Goal: Task Accomplishment & Management: Manage account settings

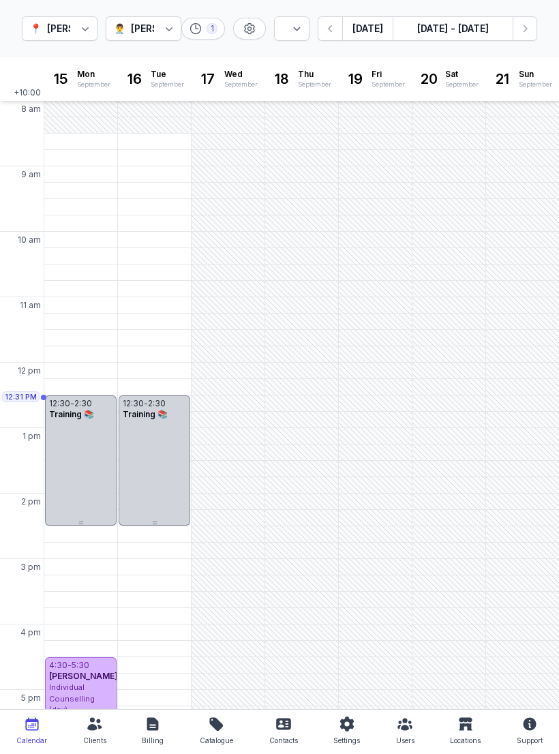
select select "week"
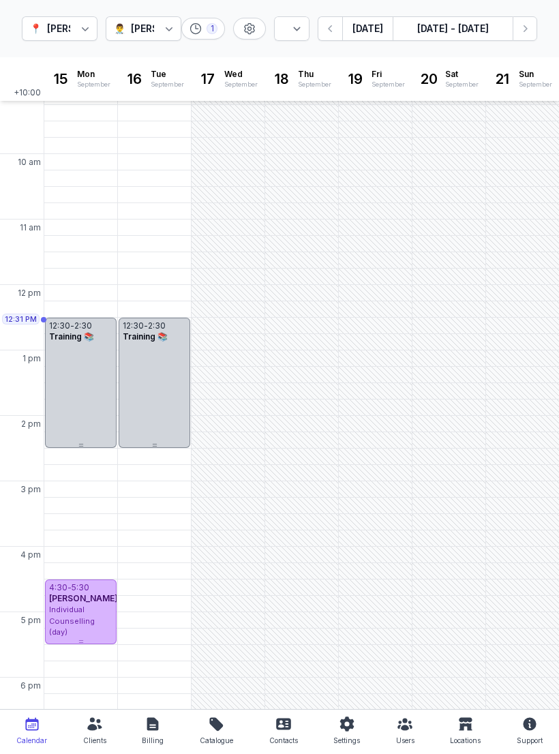
click at [527, 27] on icon "button" at bounding box center [525, 29] width 14 height 14
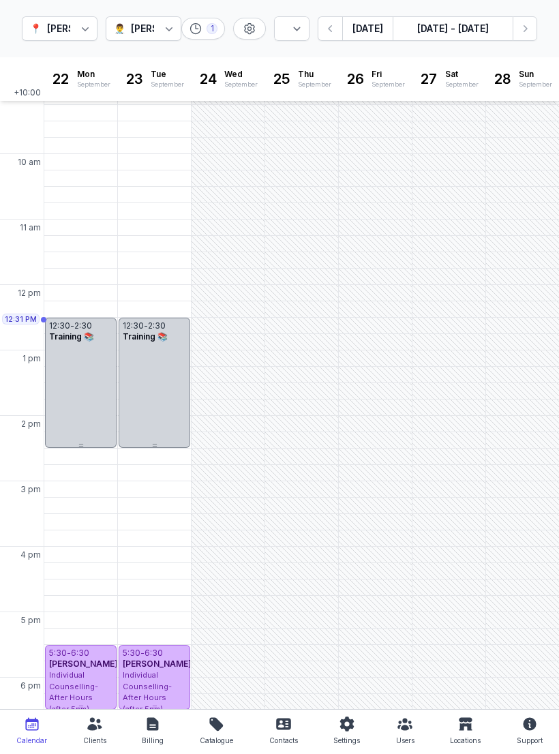
click at [520, 32] on icon "button" at bounding box center [525, 29] width 14 height 14
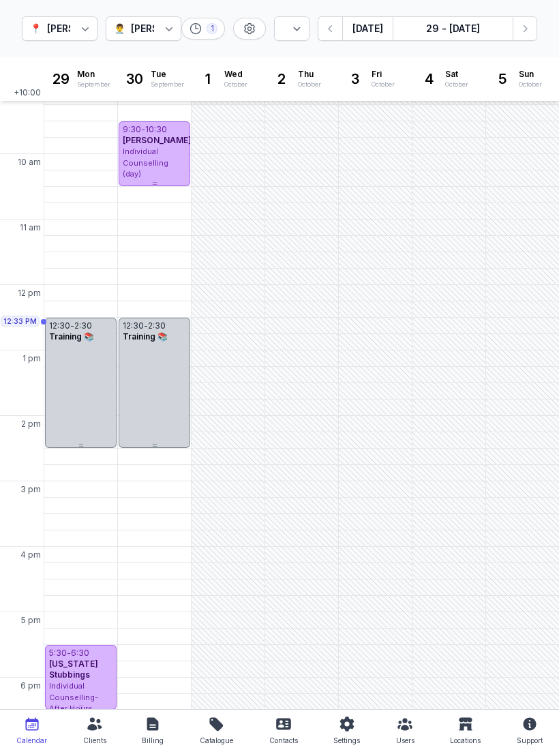
click at [331, 25] on icon "button" at bounding box center [331, 29] width 14 height 14
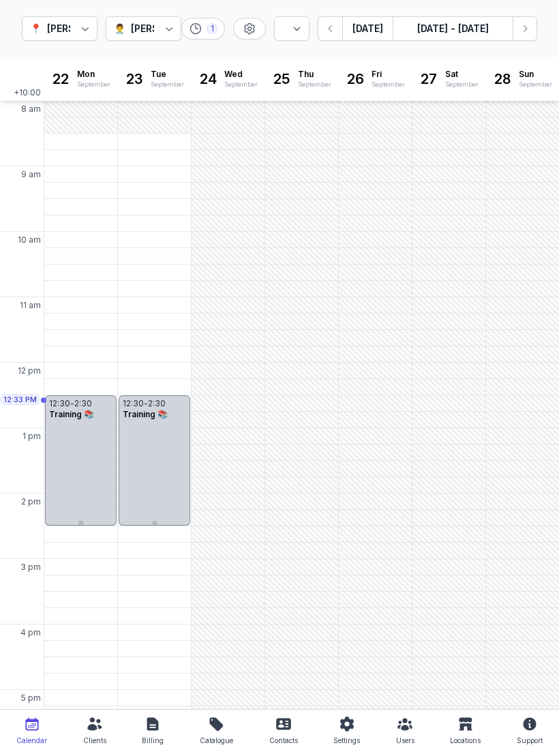
click at [147, 188] on div "9:15 AM - Tue" at bounding box center [151, 191] width 61 height 14
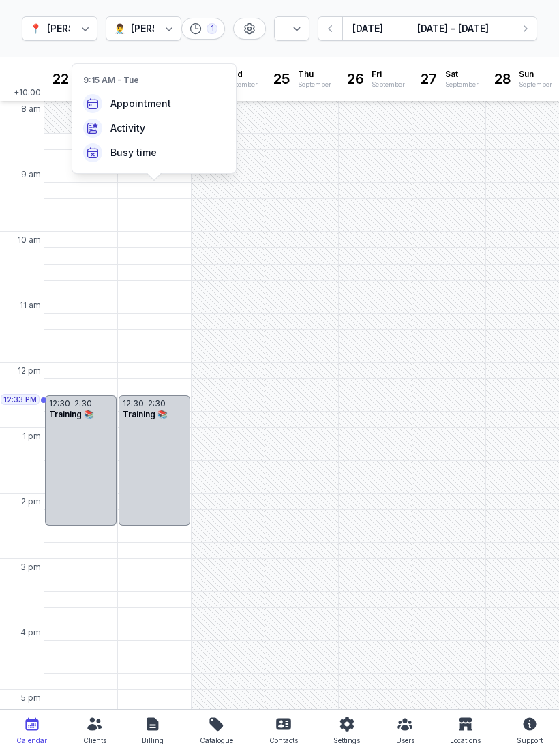
click at [149, 207] on div "9:30 AM - Tue" at bounding box center [153, 207] width 64 height 14
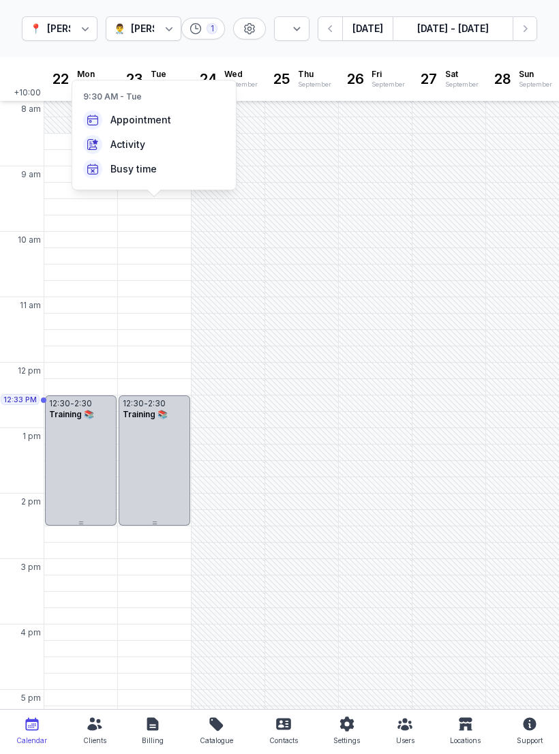
click at [147, 124] on span "Appointment" at bounding box center [140, 120] width 61 height 14
select select
type input "[DATE]"
select select "9:30"
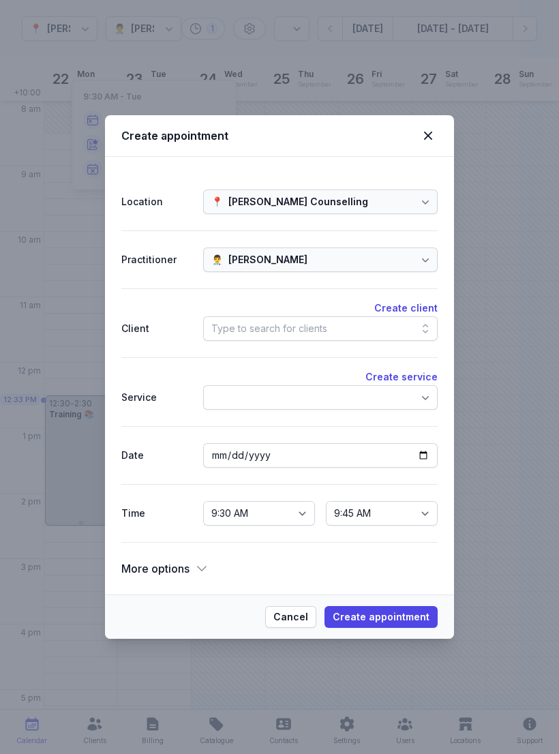
click at [338, 333] on div "Type to search for clients" at bounding box center [320, 328] width 234 height 25
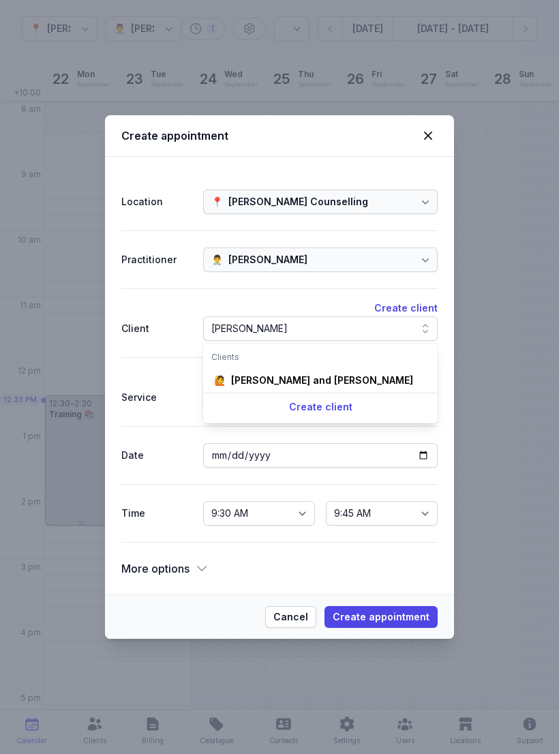
type input "[PERSON_NAME]"
click at [343, 377] on div "[PERSON_NAME] and [PERSON_NAME]" at bounding box center [322, 381] width 182 height 14
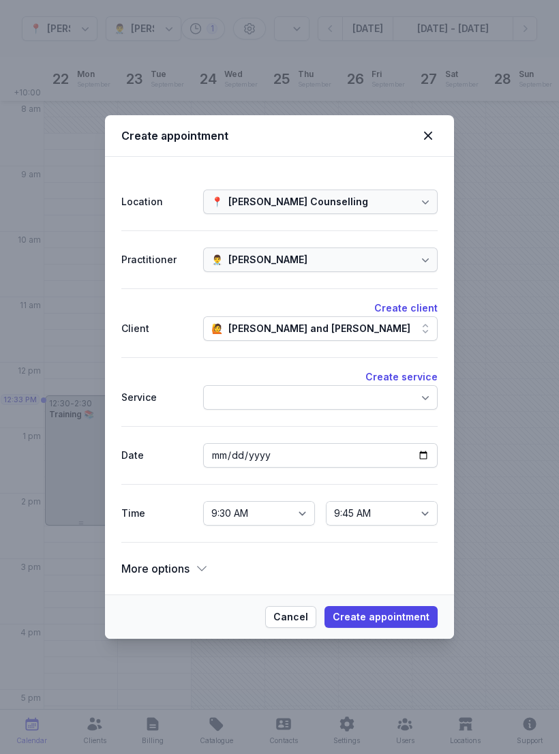
click at [390, 616] on span "Create appointment" at bounding box center [381, 617] width 97 height 16
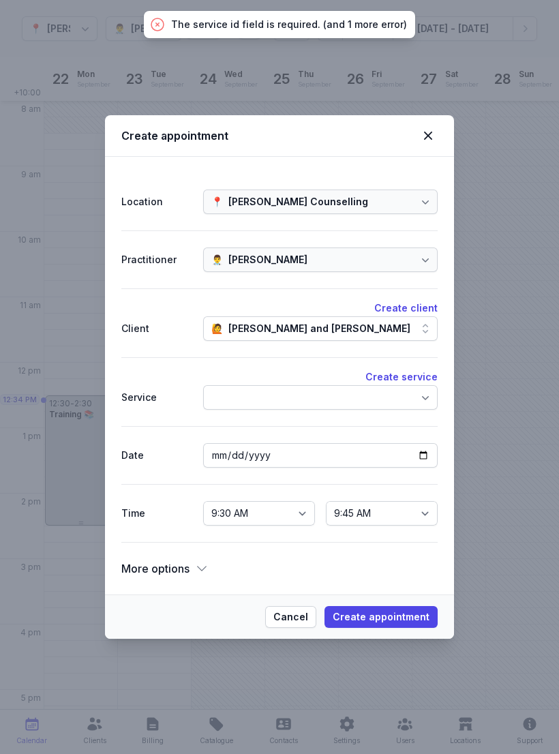
click at [376, 389] on div at bounding box center [320, 397] width 234 height 25
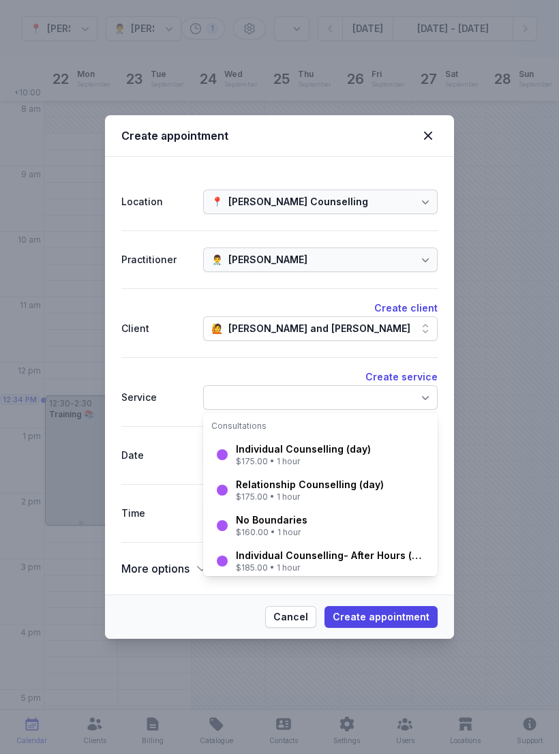
click at [316, 457] on div "$175.00 • 1 hour" at bounding box center [303, 461] width 135 height 11
select select "10:30"
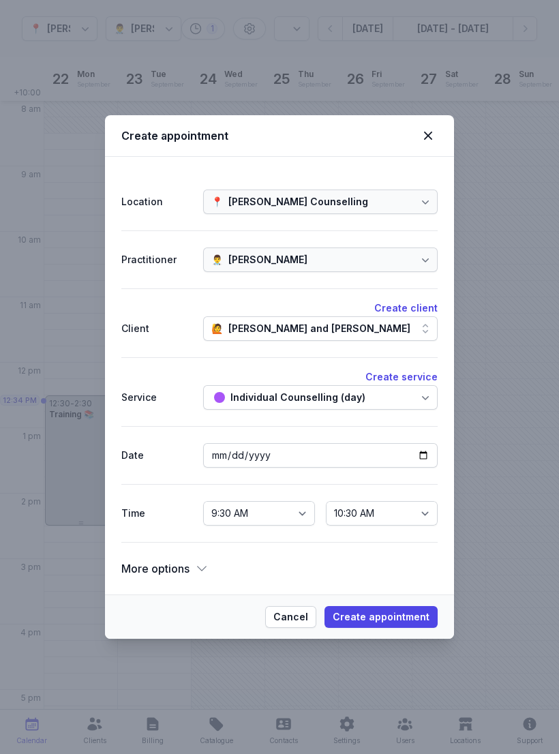
click at [389, 619] on span "Create appointment" at bounding box center [381, 617] width 97 height 16
select select
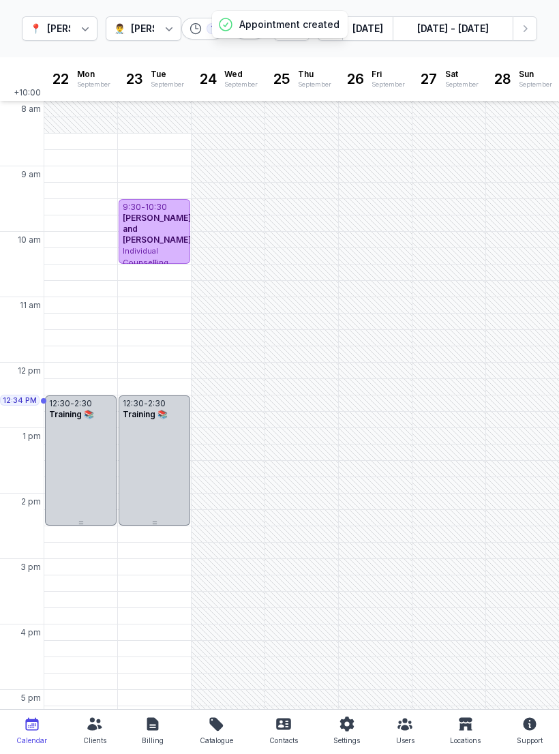
click at [526, 37] on button "Next week" at bounding box center [525, 28] width 25 height 25
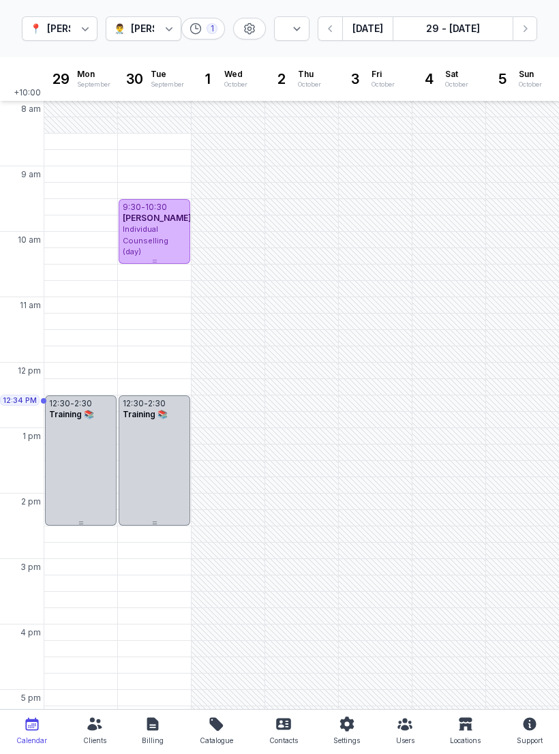
click at [85, 214] on div "9:30 AM - Mon" at bounding box center [80, 207] width 73 height 16
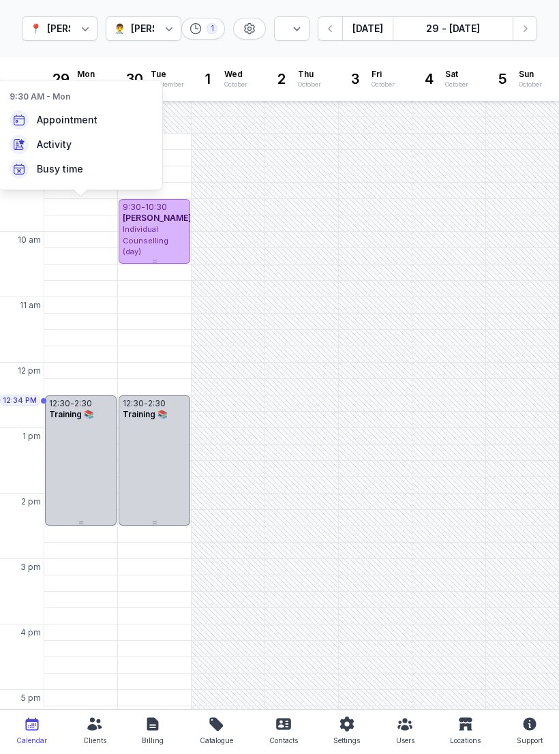
click at [79, 116] on span "Appointment" at bounding box center [67, 120] width 61 height 14
select select
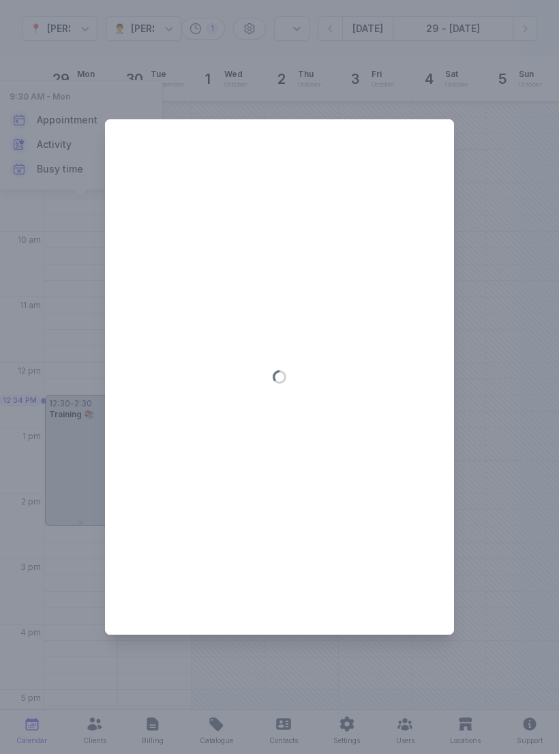
type input "[DATE]"
select select "9:30"
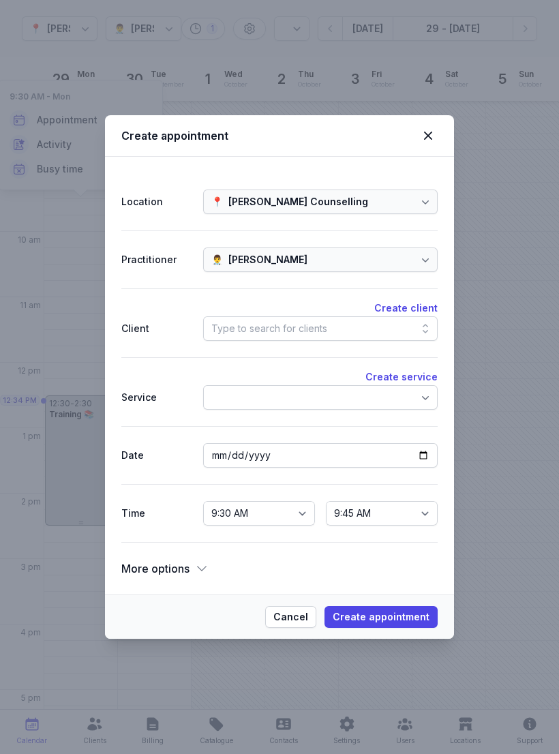
click at [352, 320] on div "Type to search for clients" at bounding box center [320, 328] width 234 height 25
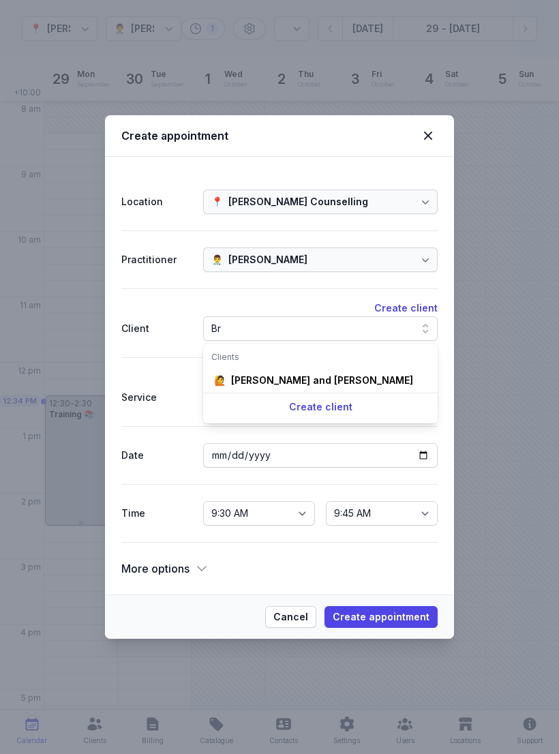
type input "Br"
click at [314, 385] on div "[PERSON_NAME] and [PERSON_NAME]" at bounding box center [322, 381] width 182 height 14
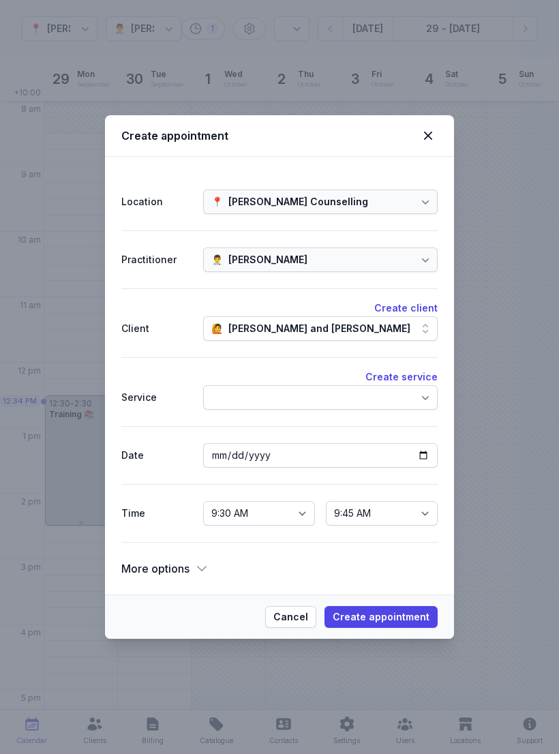
click at [341, 407] on div at bounding box center [320, 397] width 234 height 25
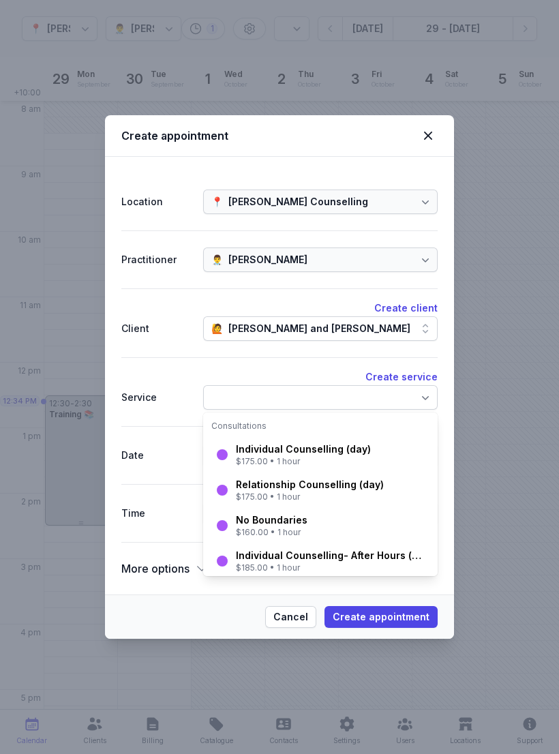
click at [311, 452] on div "Individual Counselling (day)" at bounding box center [303, 449] width 135 height 14
select select "10:30"
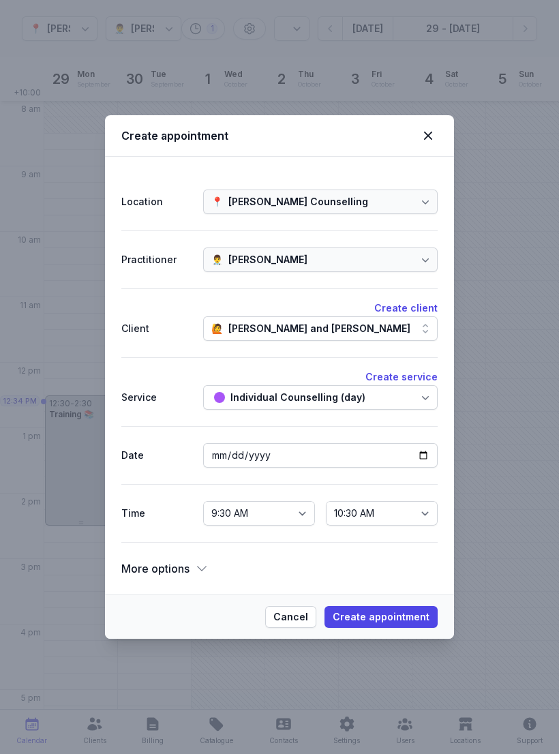
click at [397, 618] on span "Create appointment" at bounding box center [381, 617] width 97 height 16
select select
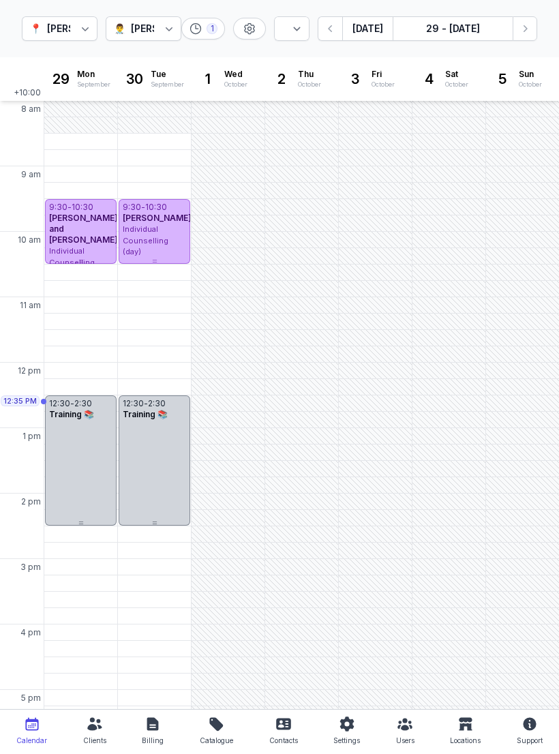
click at [524, 29] on icon "button" at bounding box center [525, 29] width 14 height 14
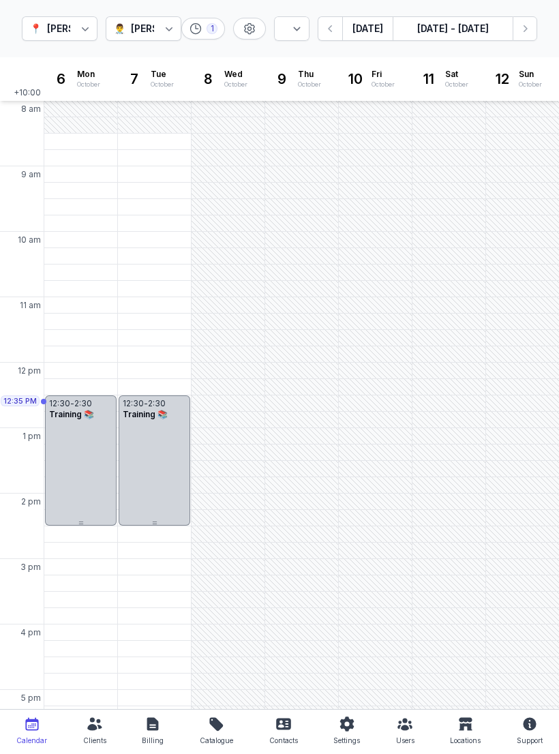
click at [75, 202] on div "9:30 AM - Mon" at bounding box center [80, 207] width 66 height 14
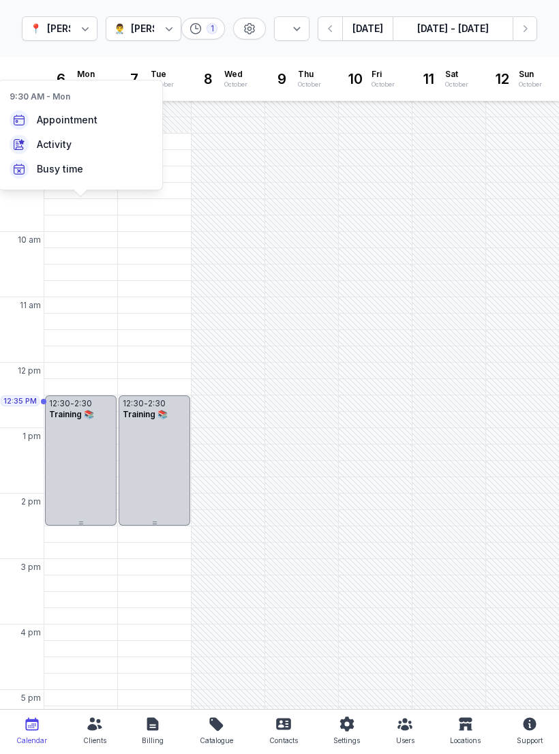
click at [101, 113] on div "Appointment" at bounding box center [81, 120] width 164 height 25
select select
click at [71, 123] on span "Appointment" at bounding box center [67, 120] width 61 height 14
select select
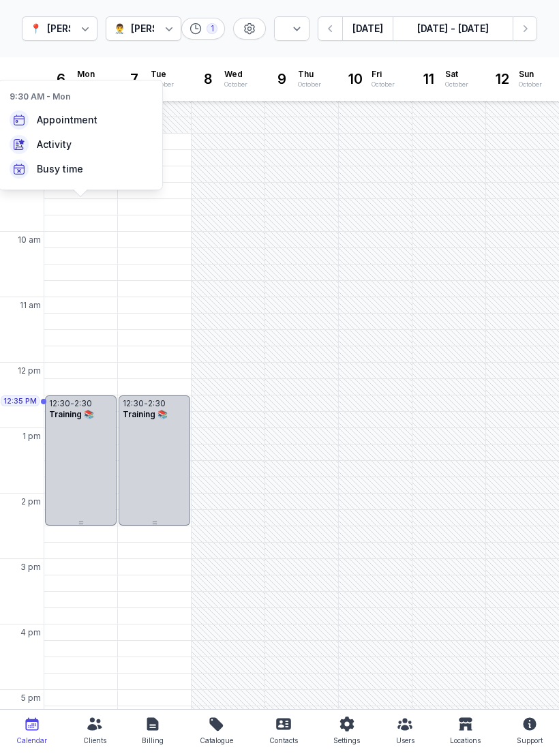
select select
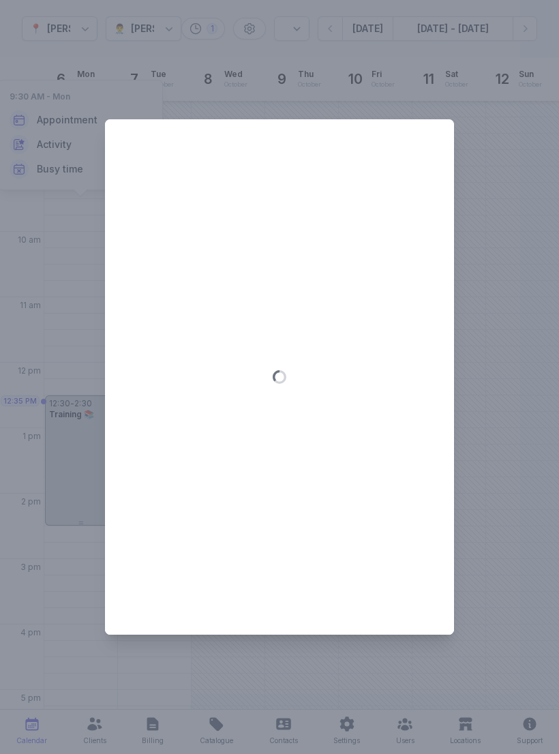
type input "[DATE]"
select select "9:30"
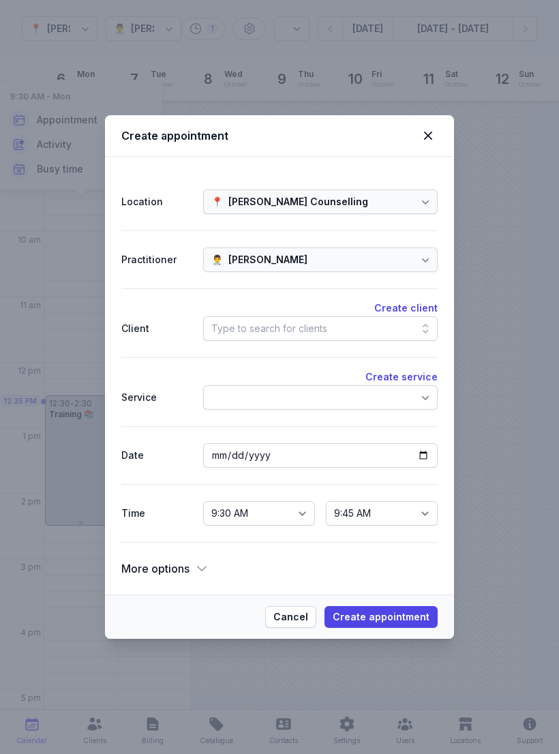
click at [346, 333] on div "Type to search for clients" at bounding box center [320, 328] width 234 height 25
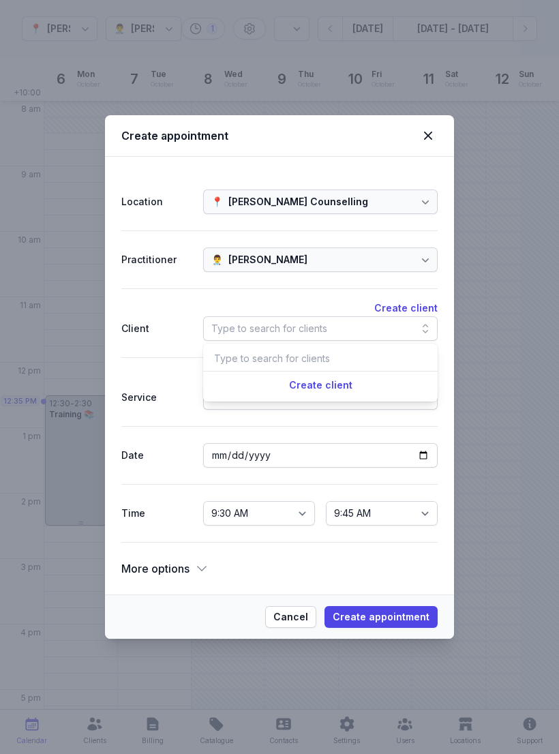
click at [350, 264] on div "👨‍⚕️ [PERSON_NAME]" at bounding box center [320, 259] width 234 height 25
click at [329, 325] on div "Type to search for clients" at bounding box center [320, 328] width 234 height 25
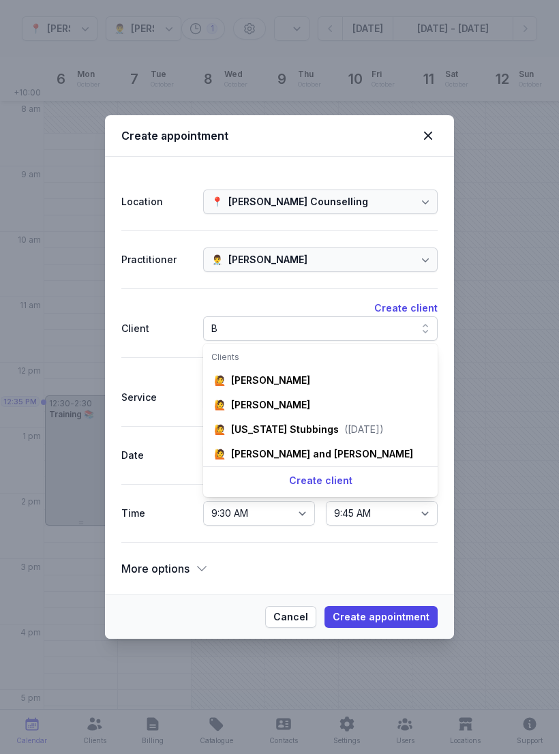
type input "B"
click at [341, 455] on div "[PERSON_NAME] and [PERSON_NAME]" at bounding box center [322, 454] width 182 height 14
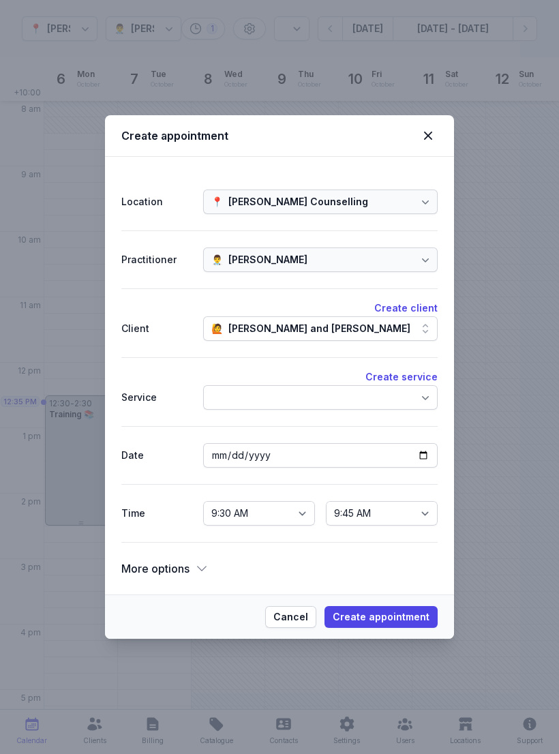
click at [365, 409] on div at bounding box center [320, 397] width 234 height 25
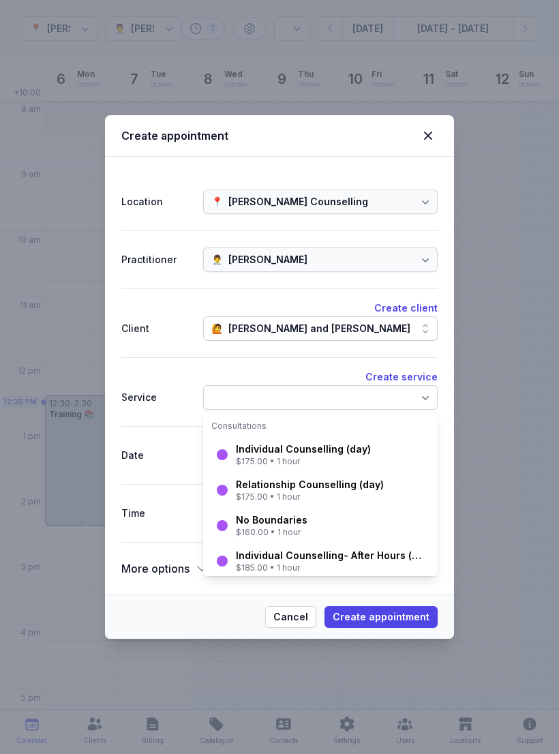
click at [316, 451] on div "Individual Counselling (day)" at bounding box center [303, 449] width 135 height 14
select select "10:30"
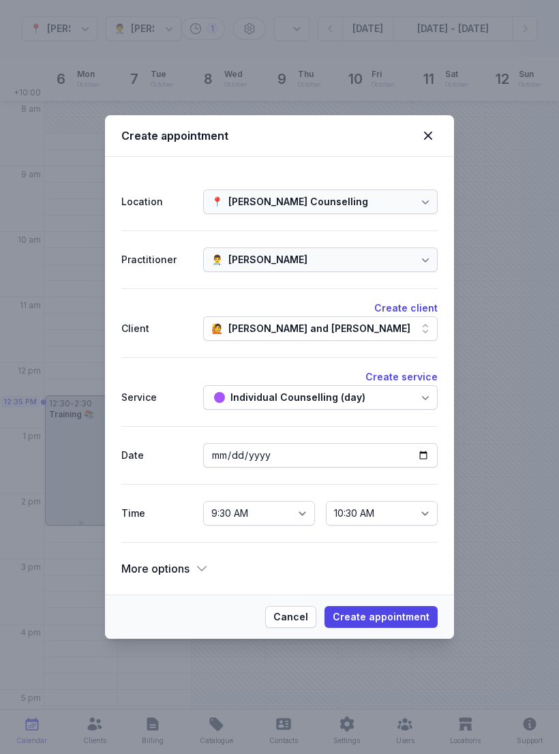
click at [337, 397] on div "Individual Counselling (day)" at bounding box center [297, 397] width 135 height 16
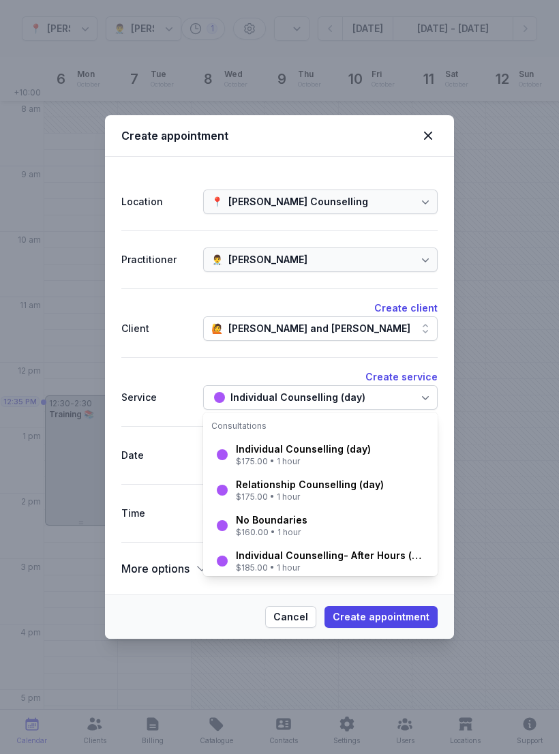
click at [329, 488] on div "Relationship Counselling (day)" at bounding box center [310, 485] width 148 height 14
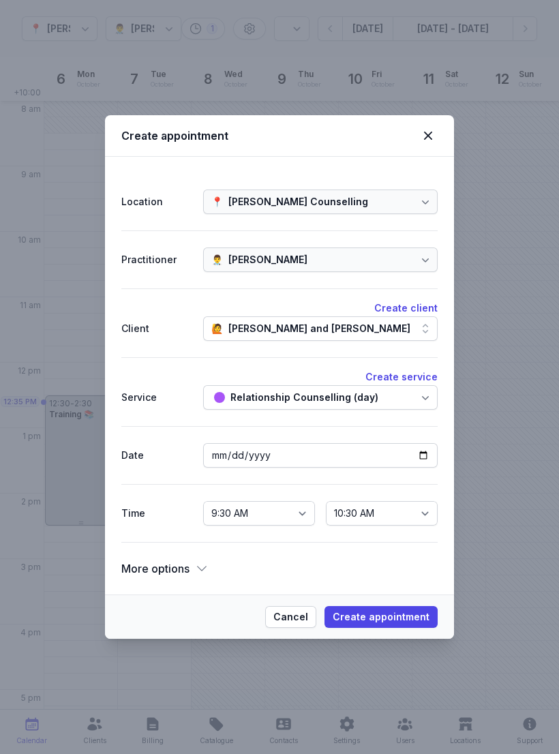
click at [407, 621] on span "Create appointment" at bounding box center [381, 617] width 97 height 16
select select
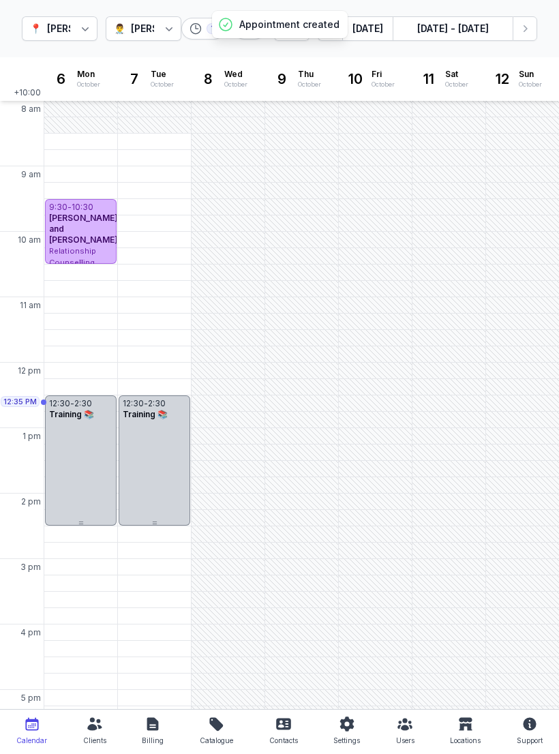
click at [82, 274] on div "10:30 AM - Mon" at bounding box center [82, 273] width 70 height 14
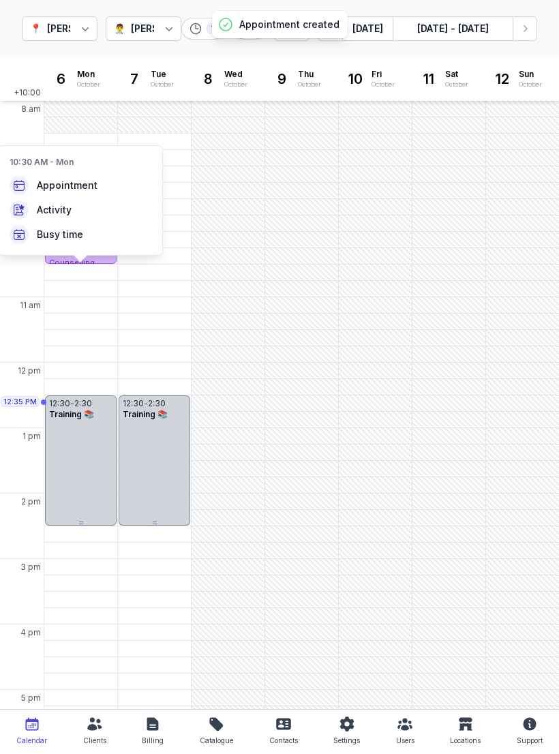
click at [78, 183] on span "Appointment" at bounding box center [67, 186] width 61 height 14
select select
type input "[DATE]"
select select "10:30"
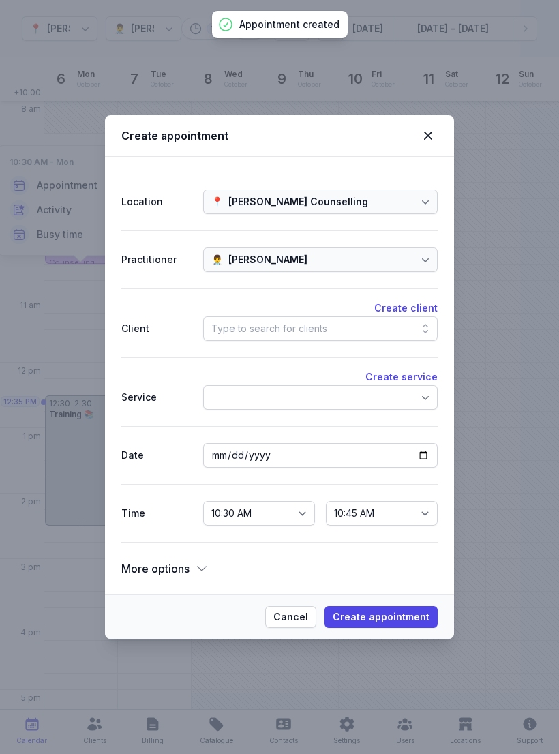
click at [374, 324] on div "Type to search for clients" at bounding box center [320, 328] width 234 height 25
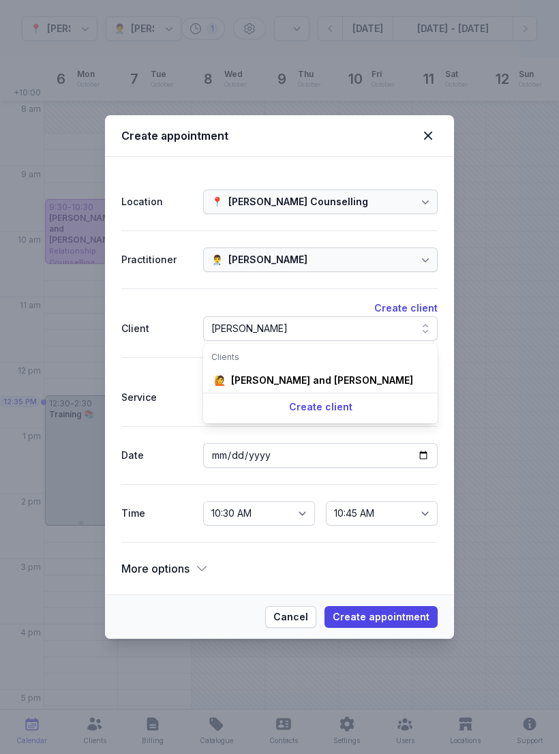
type input "[PERSON_NAME]"
click at [312, 377] on div "[PERSON_NAME] and [PERSON_NAME]" at bounding box center [322, 381] width 182 height 14
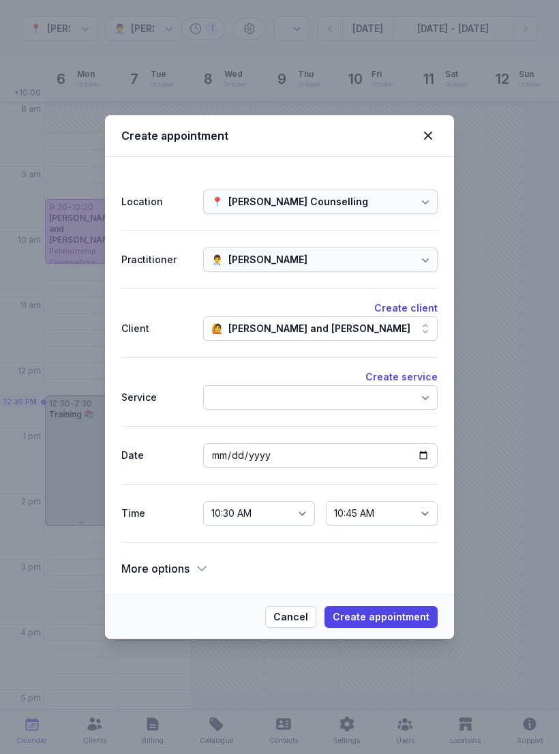
click at [405, 618] on span "Create appointment" at bounding box center [381, 617] width 97 height 16
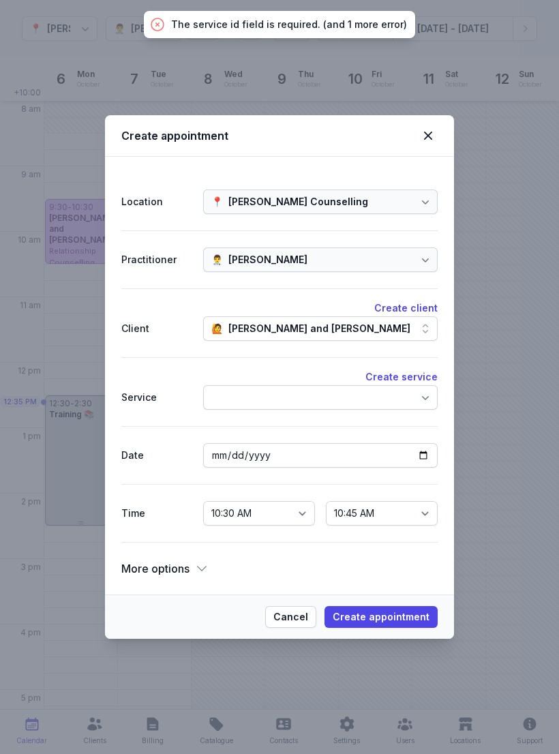
click at [341, 400] on div at bounding box center [320, 397] width 234 height 25
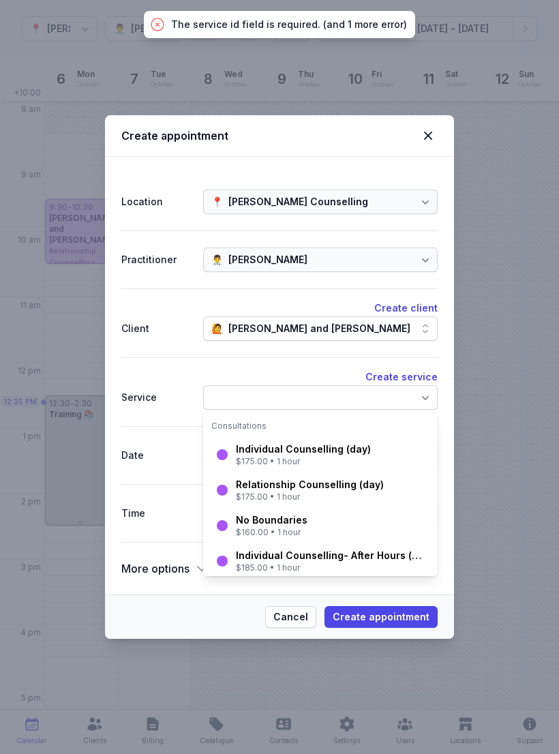
click at [312, 490] on div "Relationship Counselling (day)" at bounding box center [310, 485] width 148 height 14
select select "11:30"
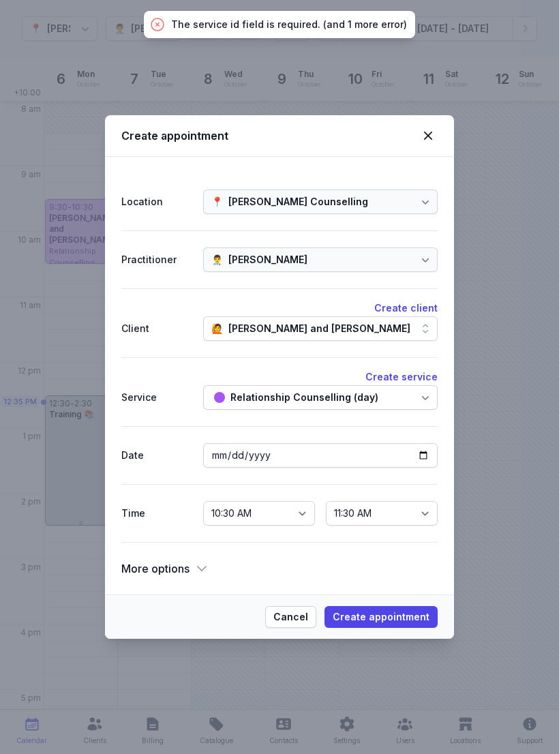
click at [399, 620] on span "Create appointment" at bounding box center [381, 617] width 97 height 16
select select
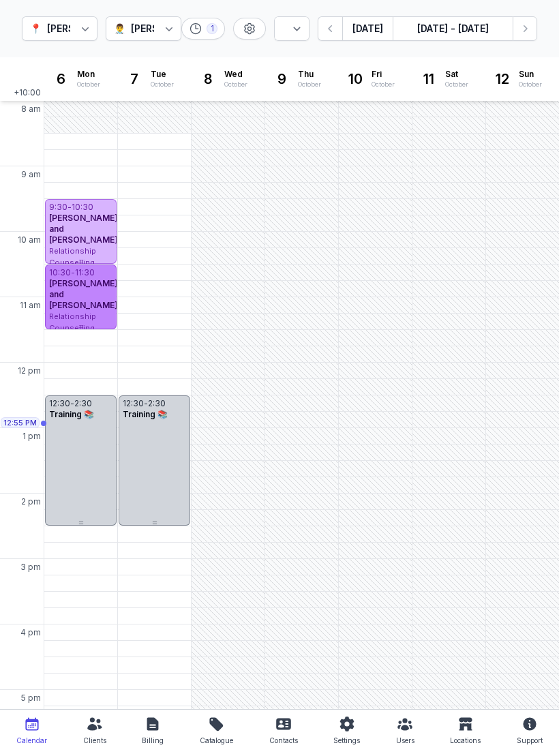
click at [94, 298] on div "[PERSON_NAME] and [PERSON_NAME]" at bounding box center [80, 294] width 63 height 33
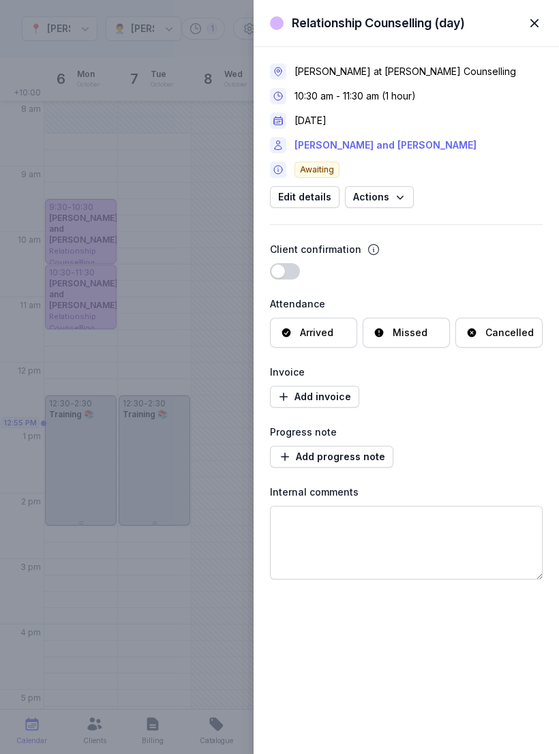
click at [367, 146] on link "[PERSON_NAME] and [PERSON_NAME]" at bounding box center [385, 145] width 182 height 16
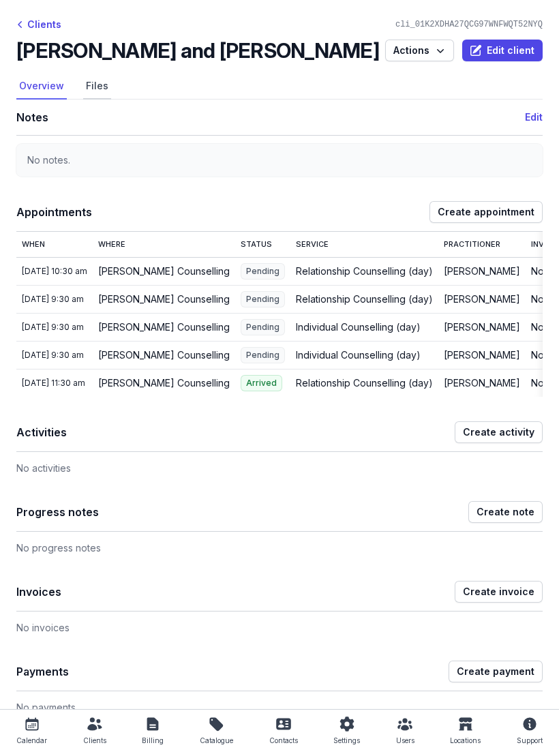
click at [99, 87] on link "Files" at bounding box center [97, 87] width 28 height 26
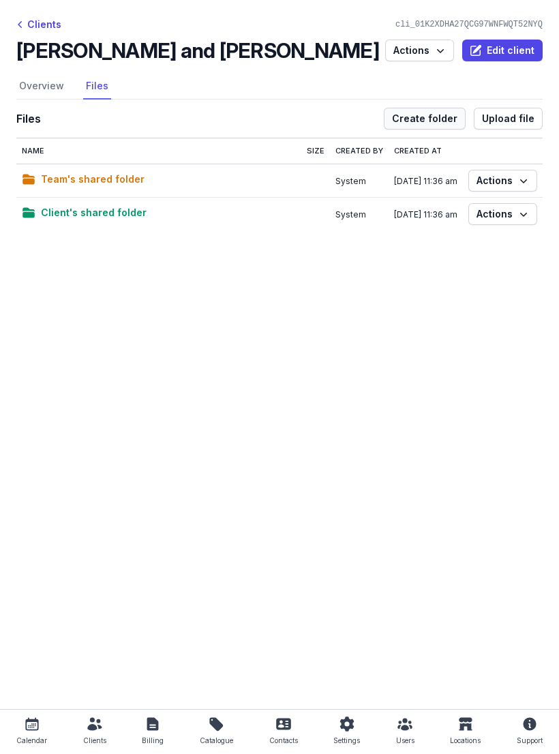
click at [436, 113] on span "Create folder" at bounding box center [424, 118] width 65 height 16
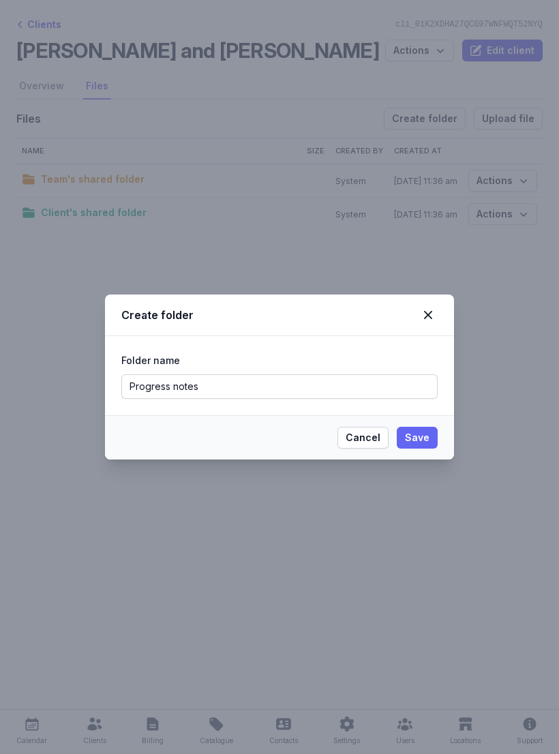
type input "Progress notes"
click at [425, 438] on span "Save" at bounding box center [417, 437] width 25 height 16
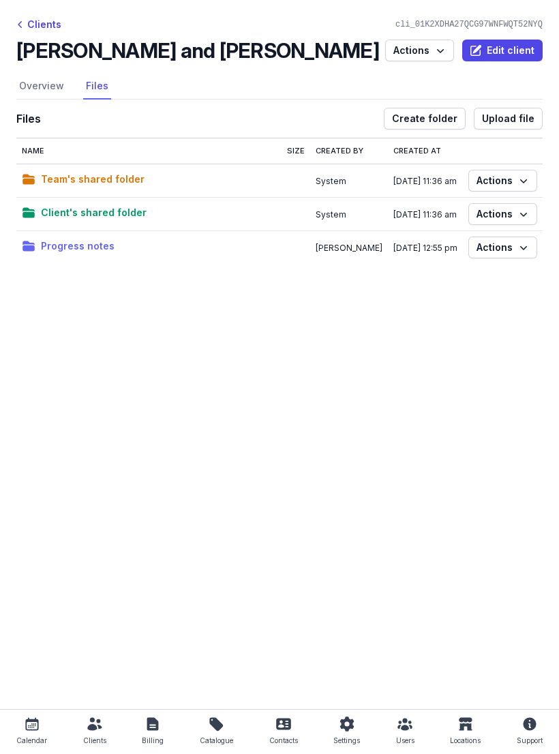
click at [79, 246] on span "Progress notes" at bounding box center [78, 246] width 74 height 16
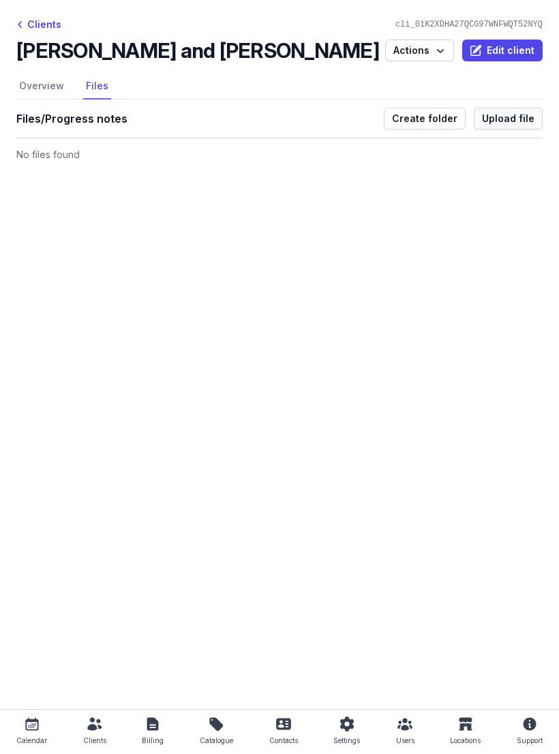
click at [511, 117] on span "Upload file" at bounding box center [508, 118] width 52 height 16
